Goal: Transaction & Acquisition: Obtain resource

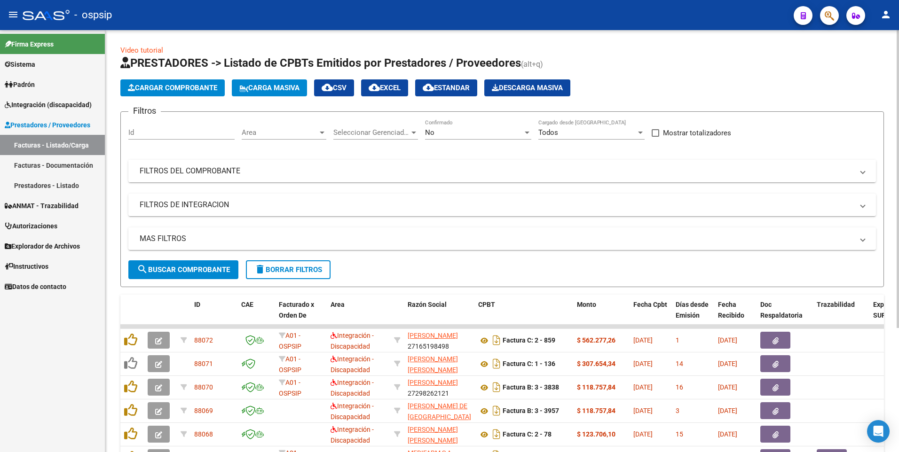
click at [158, 173] on mat-panel-title "FILTROS DEL COMPROBANTE" at bounding box center [497, 171] width 714 height 10
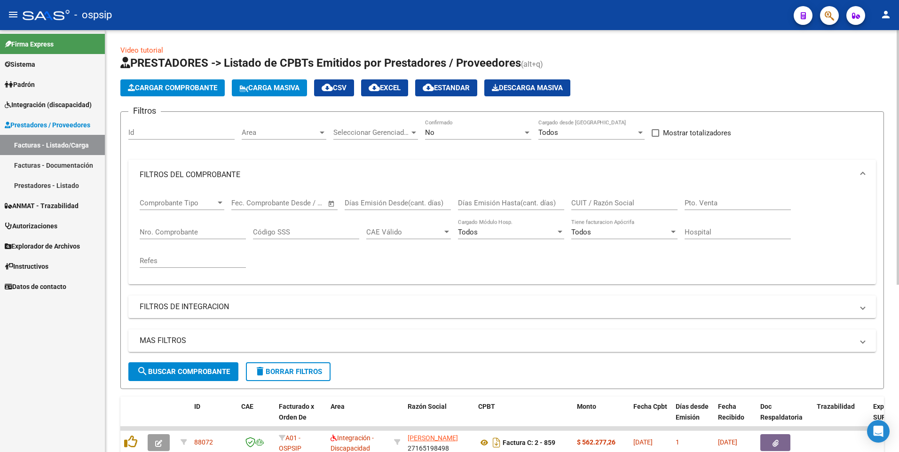
click at [179, 228] on input "Nro. Comprobante" at bounding box center [193, 232] width 106 height 8
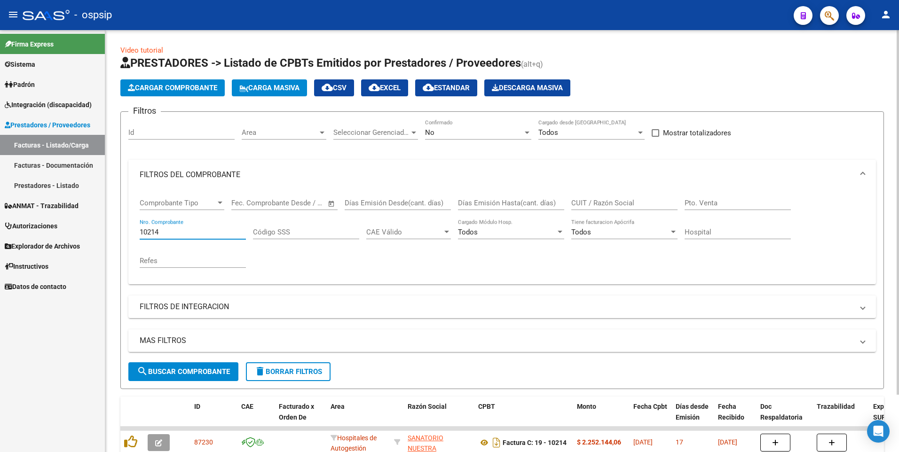
scroll to position [66, 0]
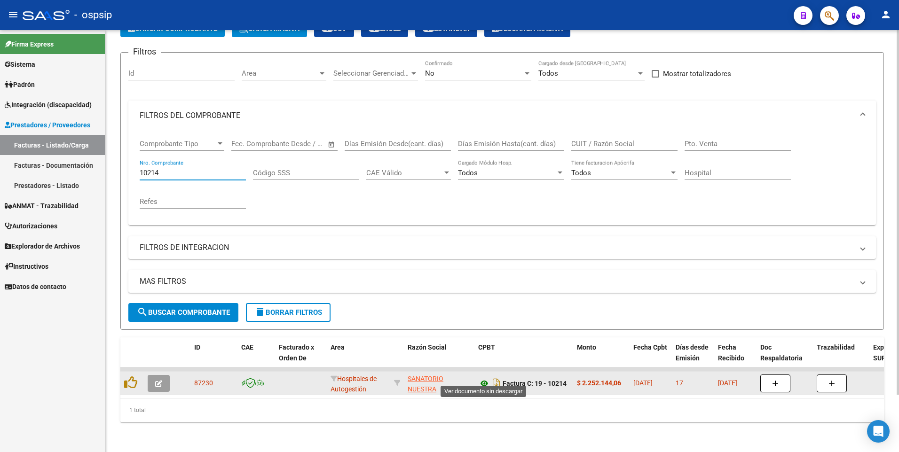
click at [481, 378] on icon at bounding box center [484, 383] width 12 height 11
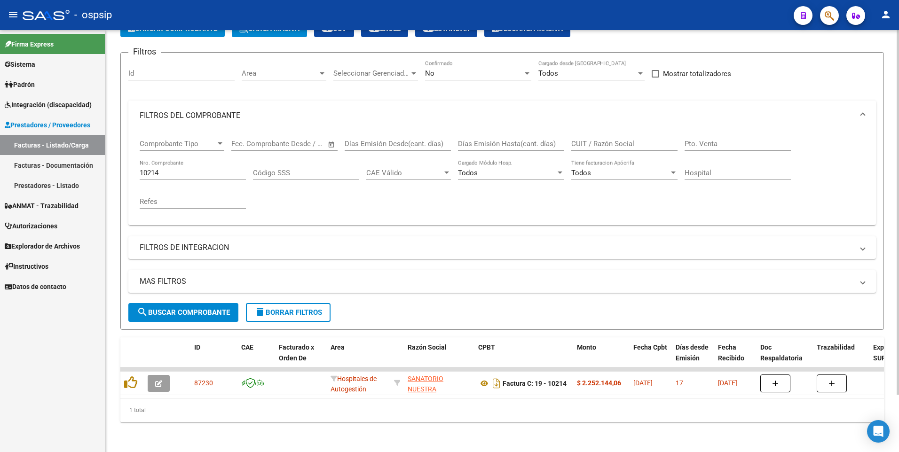
click at [172, 169] on input "10214" at bounding box center [193, 173] width 106 height 8
type input "1"
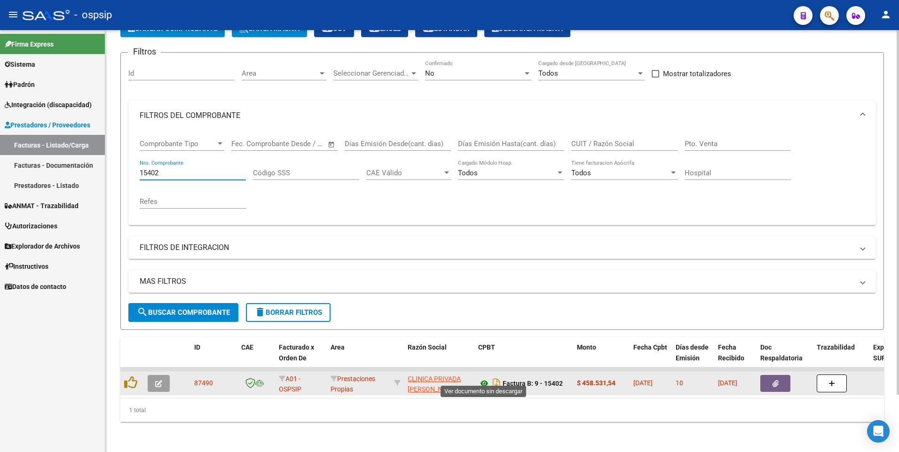
click at [481, 380] on icon at bounding box center [484, 383] width 12 height 11
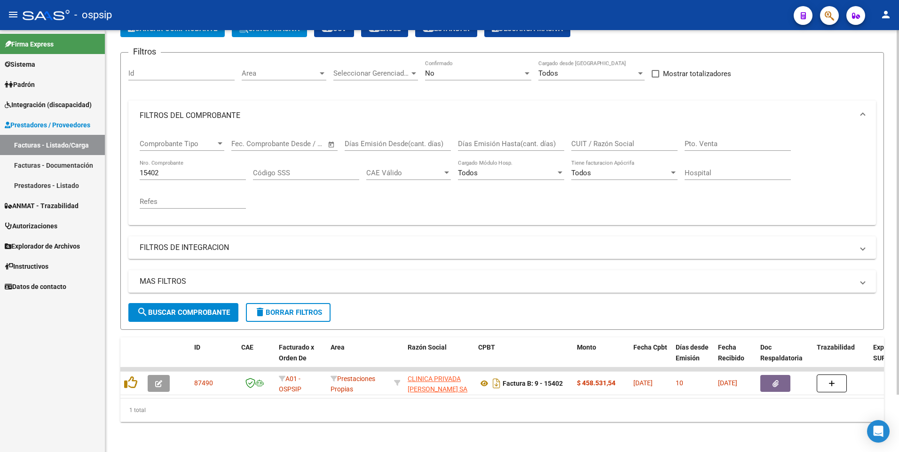
click at [167, 169] on input "15402" at bounding box center [193, 173] width 106 height 8
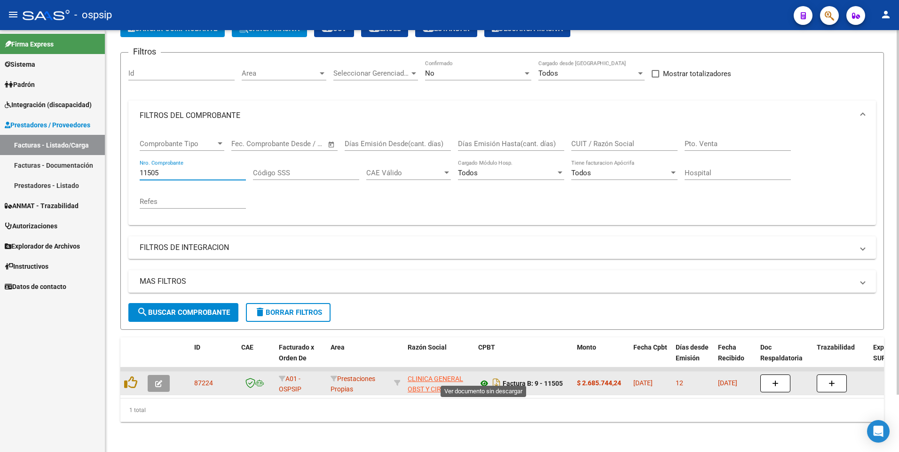
click at [484, 378] on icon at bounding box center [484, 383] width 12 height 11
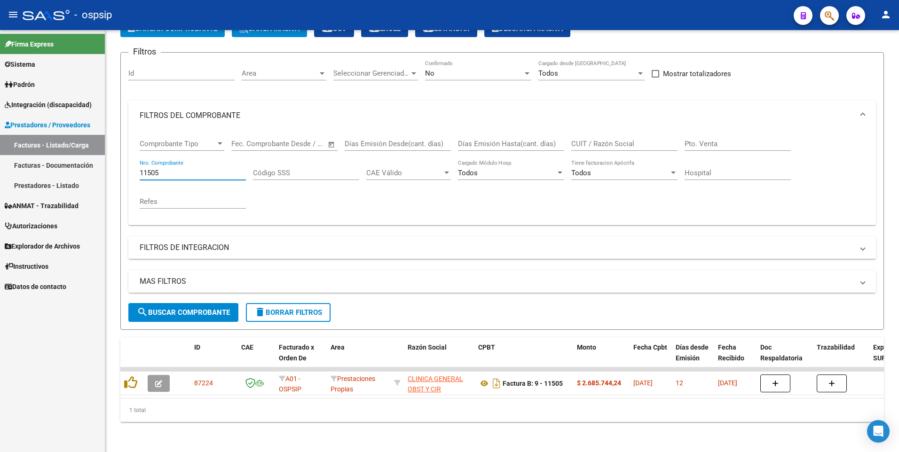
drag, startPoint x: 164, startPoint y: 167, endPoint x: 79, endPoint y: 171, distance: 85.2
click at [79, 171] on mat-sidenav-container "Firma Express Sistema Usuarios Todos los Usuarios Padrón Afiliados Empadronados…" at bounding box center [449, 241] width 899 height 422
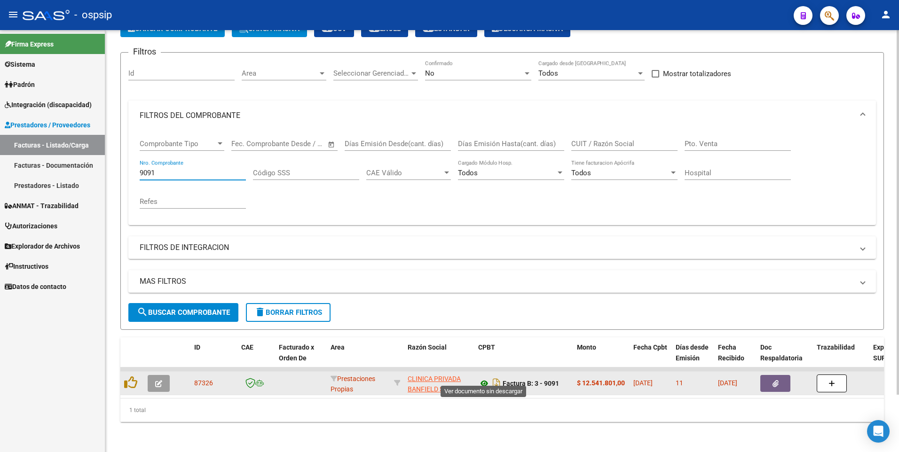
type input "9091"
click at [485, 378] on icon at bounding box center [484, 383] width 12 height 11
